Goal: Information Seeking & Learning: Learn about a topic

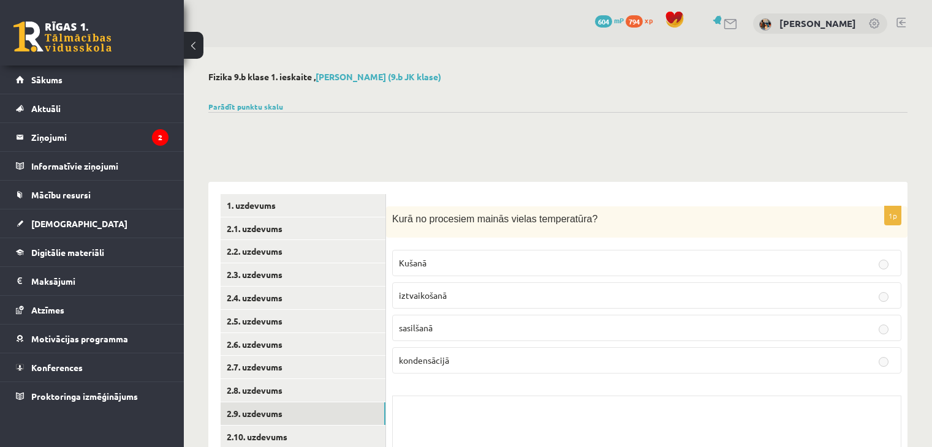
scroll to position [113, 0]
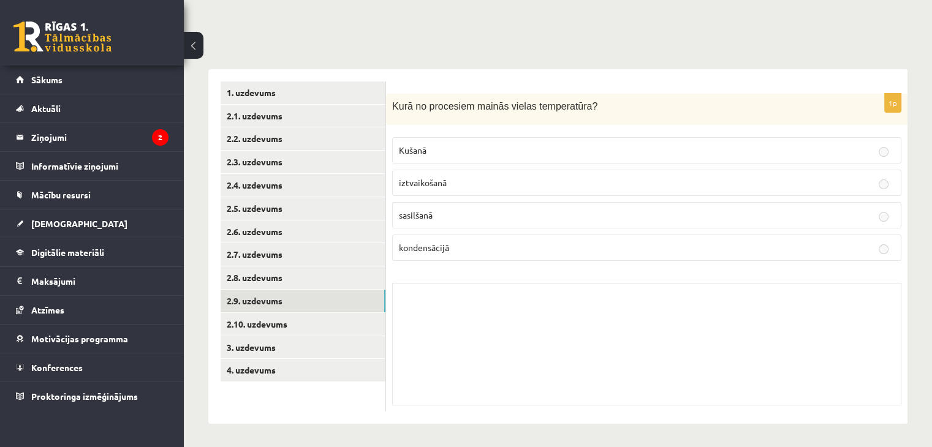
click at [74, 51] on div "0 Dāvanas 604 mP 794 xp" at bounding box center [92, 33] width 184 height 66
click at [64, 239] on link "Digitālie materiāli" at bounding box center [92, 252] width 153 height 28
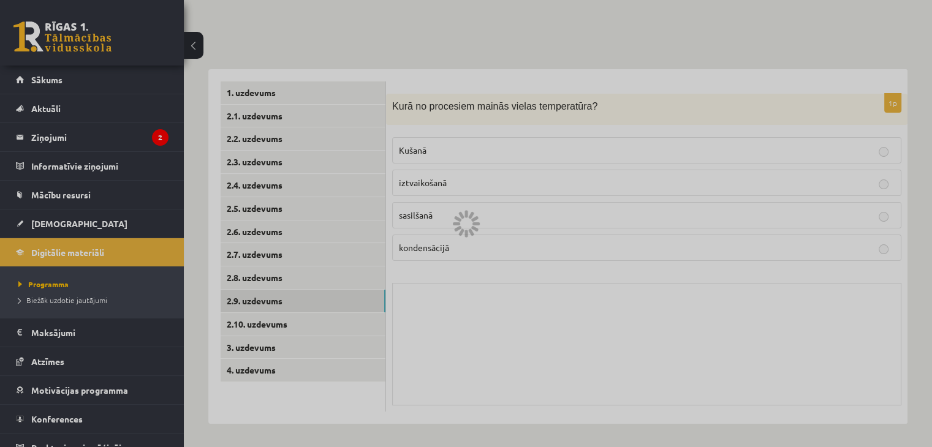
click at [64, 226] on div at bounding box center [466, 223] width 932 height 447
click at [64, 226] on span "[DEMOGRAPHIC_DATA]" at bounding box center [79, 223] width 96 height 11
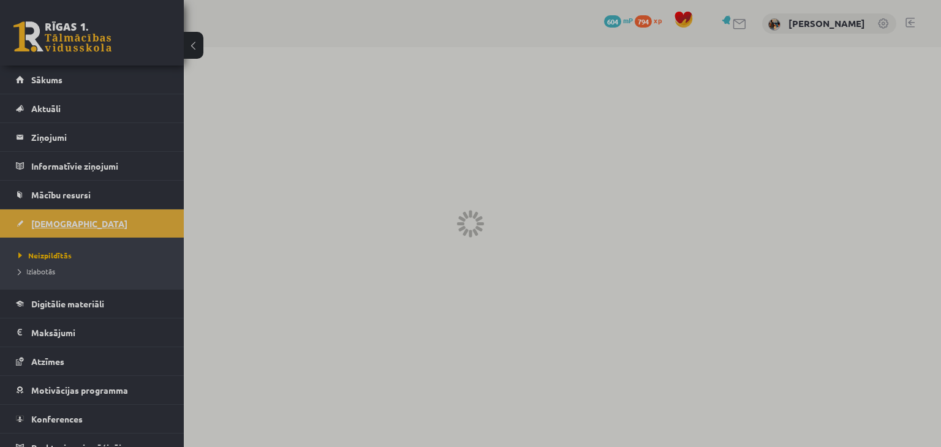
click at [64, 226] on div at bounding box center [470, 223] width 941 height 447
